Goal: Task Accomplishment & Management: Manage account settings

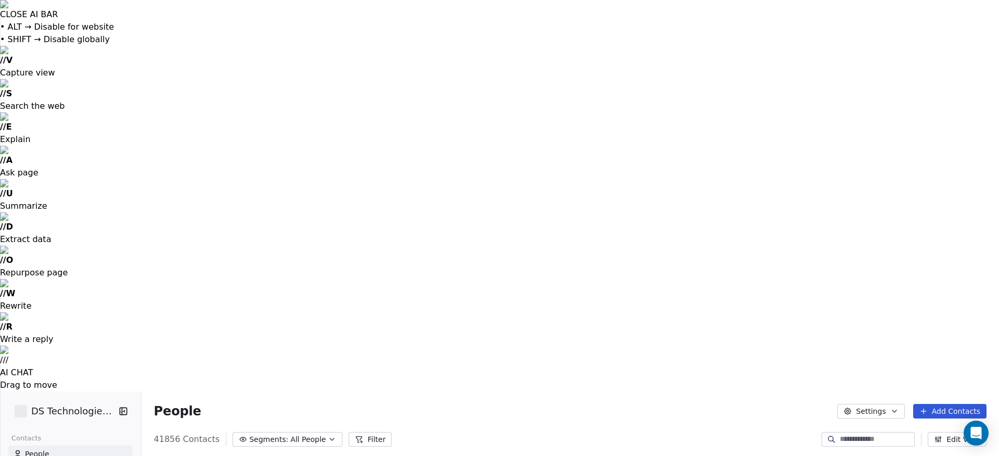
scroll to position [401, 858]
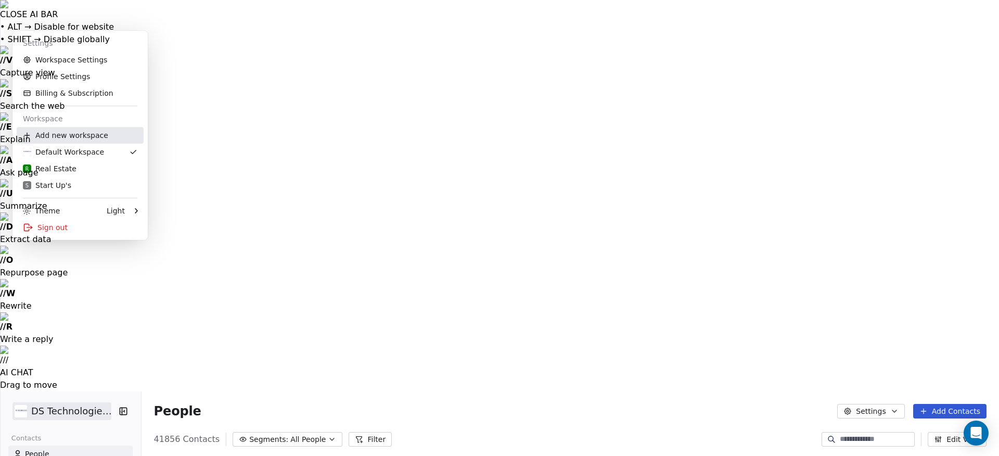
click at [70, 139] on div "Add new workspace" at bounding box center [80, 135] width 127 height 17
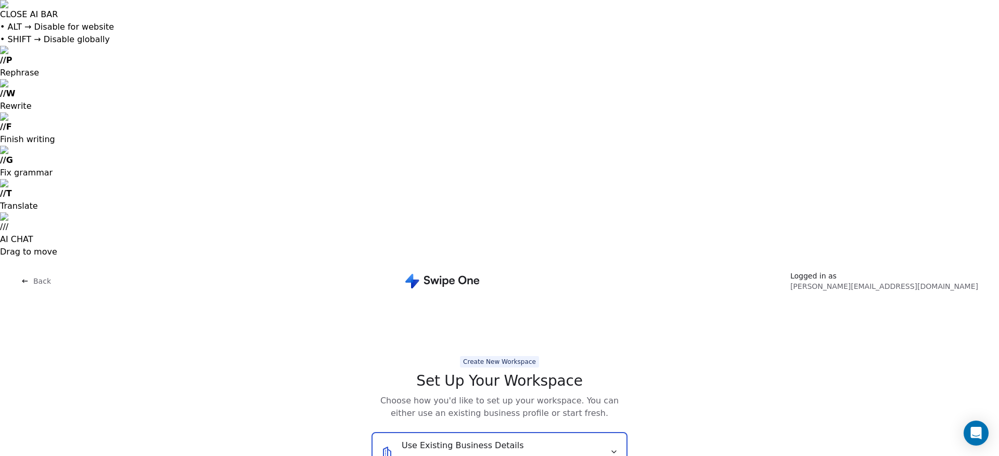
type input "********"
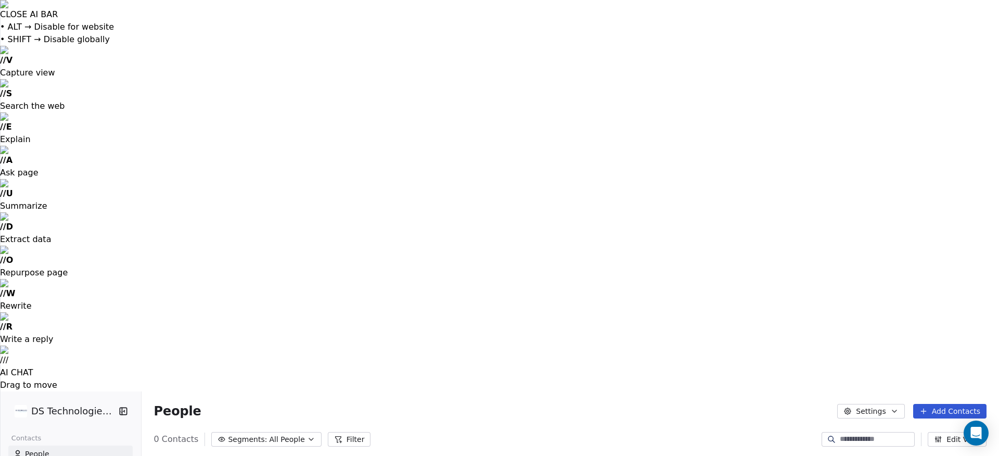
scroll to position [401, 858]
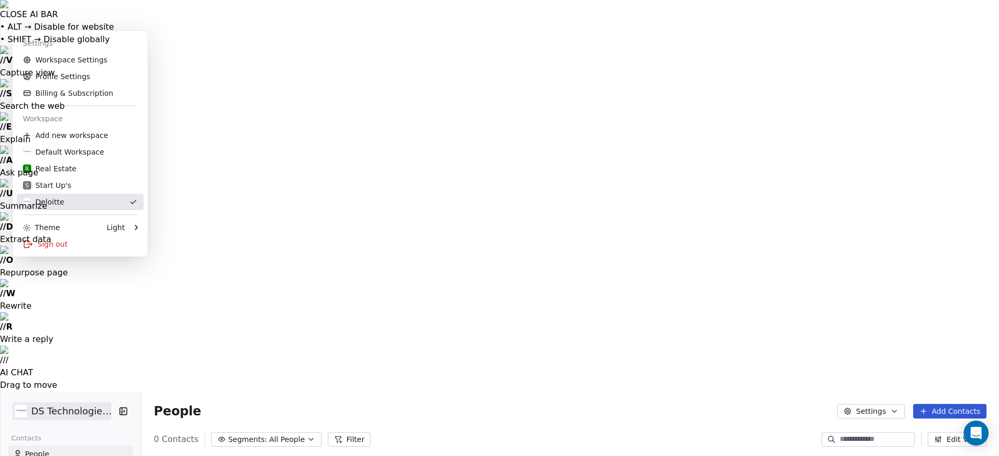
click at [46, 200] on div "Deloitte" at bounding box center [43, 202] width 41 height 10
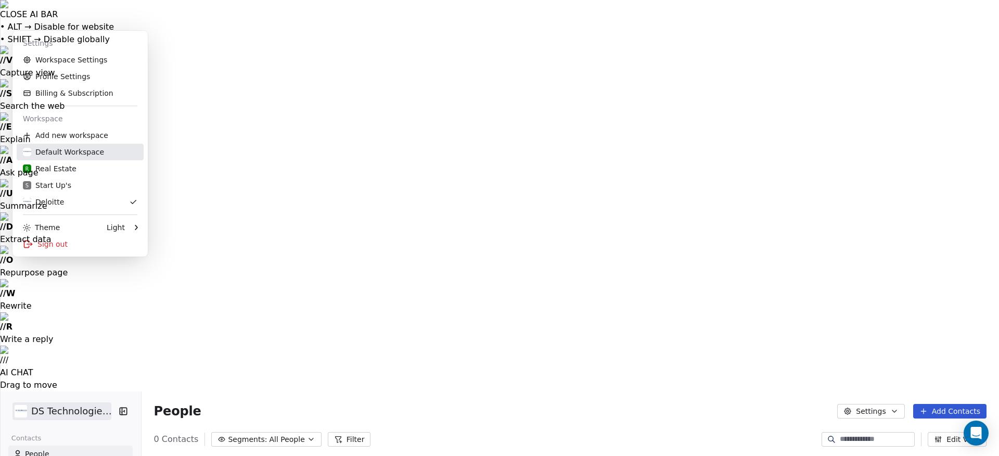
click at [62, 156] on div "Default Workspace" at bounding box center [63, 152] width 81 height 10
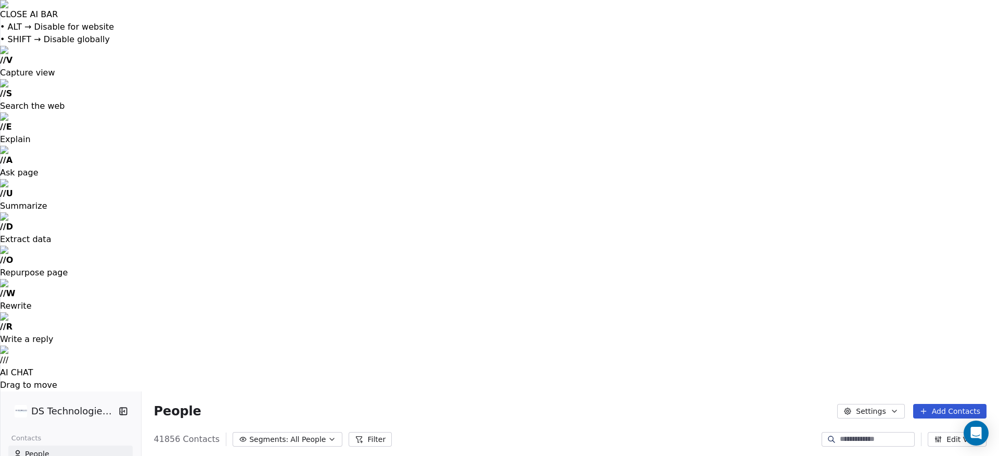
scroll to position [6350, 0]
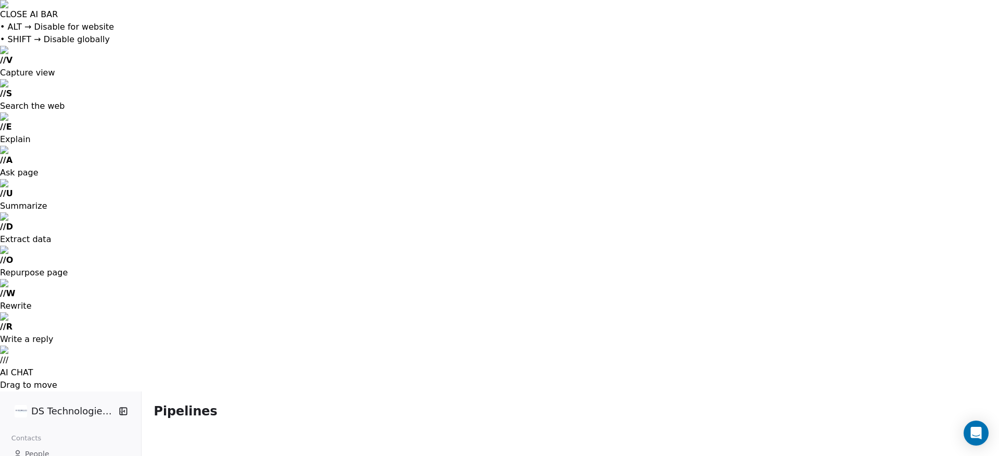
click at [33, 448] on span "People" at bounding box center [37, 453] width 24 height 11
